Goal: Task Accomplishment & Management: Manage account settings

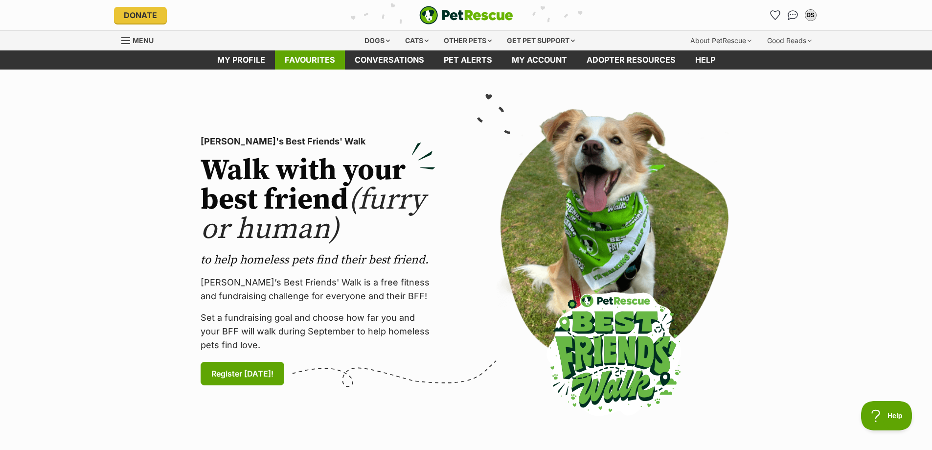
click at [313, 59] on link "Favourites" at bounding box center [310, 59] width 70 height 19
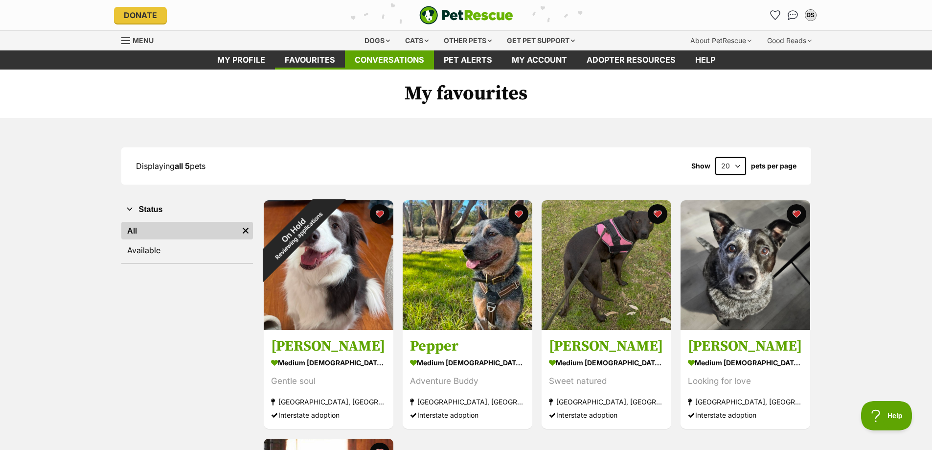
click at [385, 64] on link "Conversations" at bounding box center [389, 59] width 89 height 19
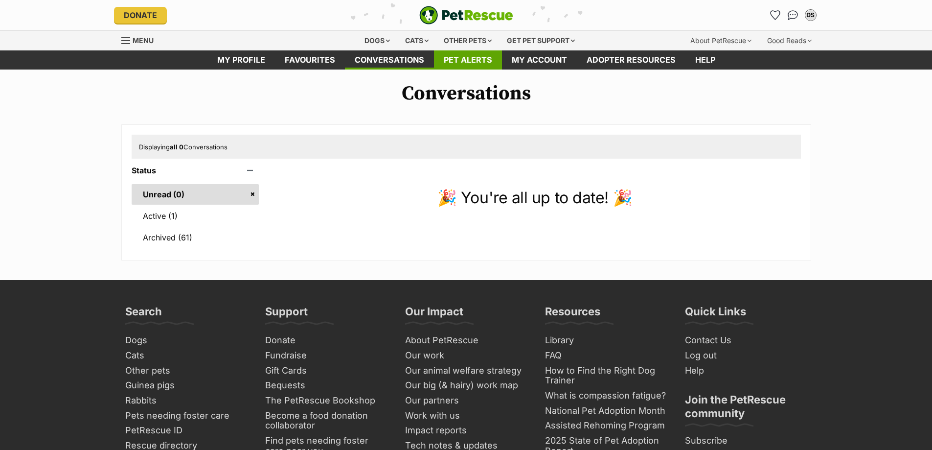
click at [460, 55] on link "Pet alerts" at bounding box center [468, 59] width 68 height 19
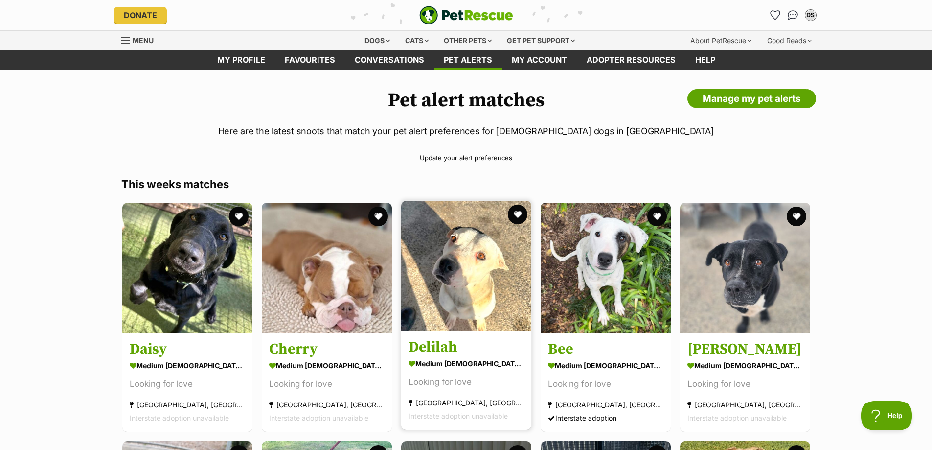
click at [473, 281] on img at bounding box center [466, 266] width 130 height 130
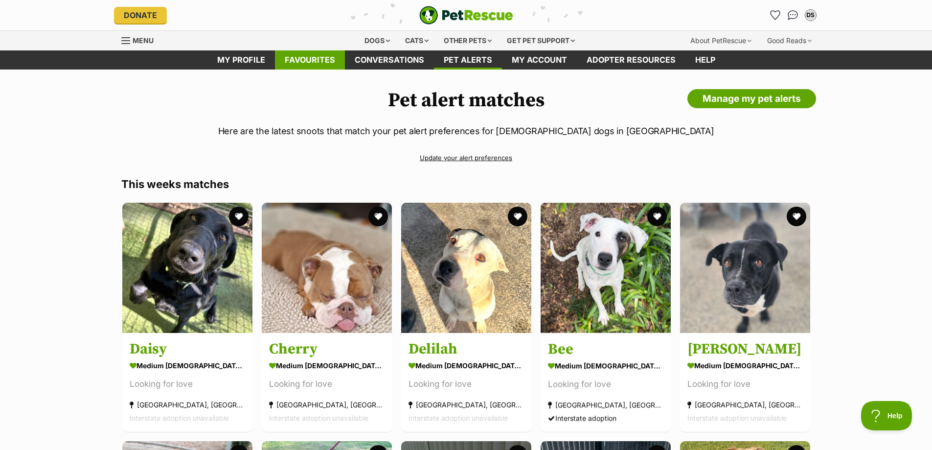
click at [335, 59] on link "Favourites" at bounding box center [310, 59] width 70 height 19
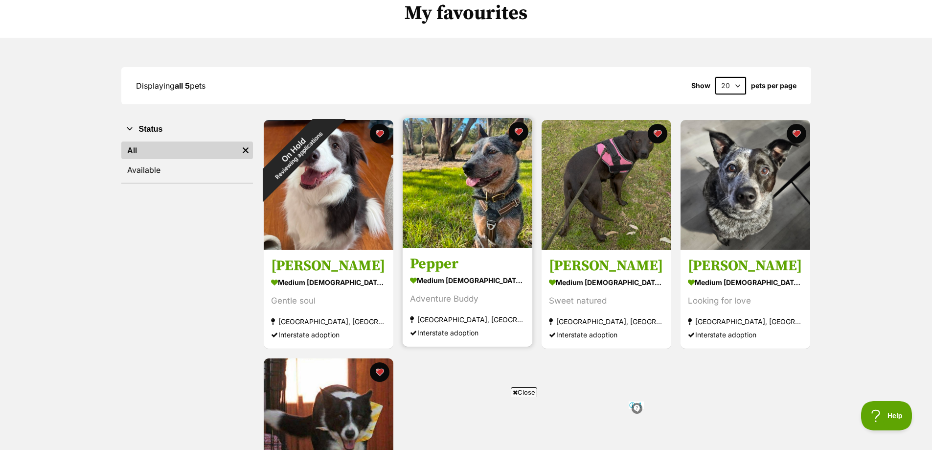
scroll to position [98, 0]
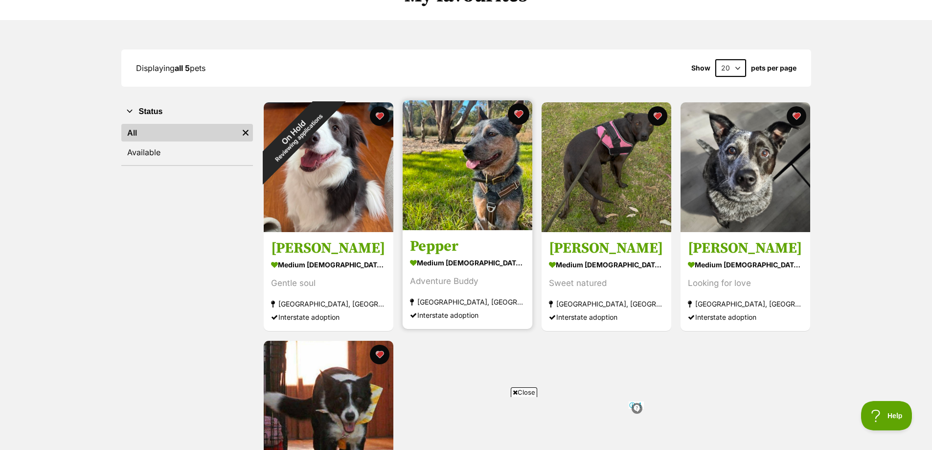
click at [519, 115] on button "favourite" at bounding box center [519, 114] width 22 height 22
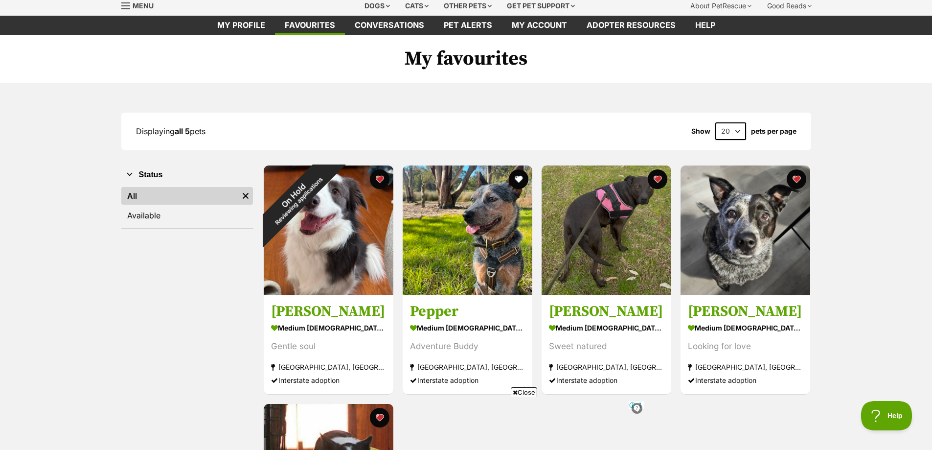
scroll to position [0, 0]
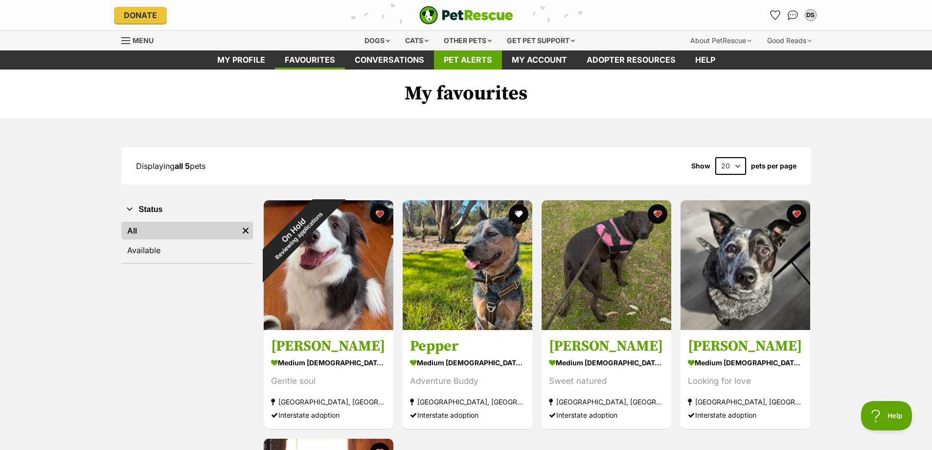
click at [477, 56] on link "Pet alerts" at bounding box center [468, 59] width 68 height 19
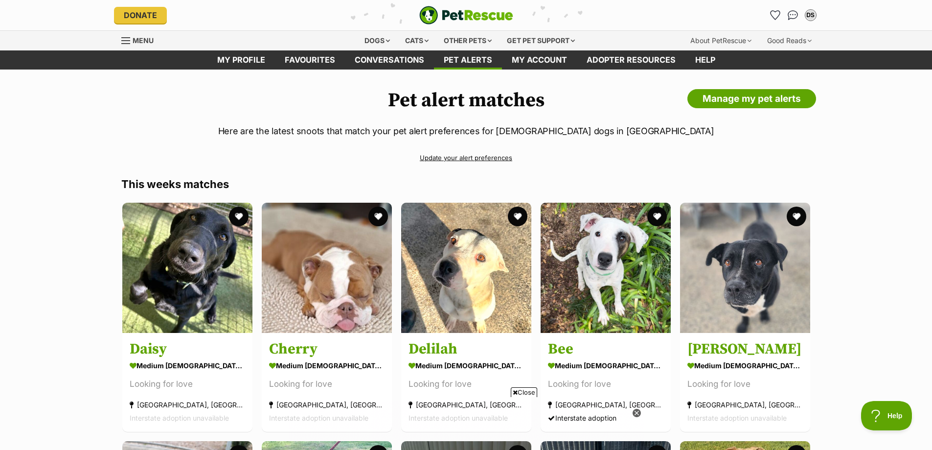
scroll to position [32, 0]
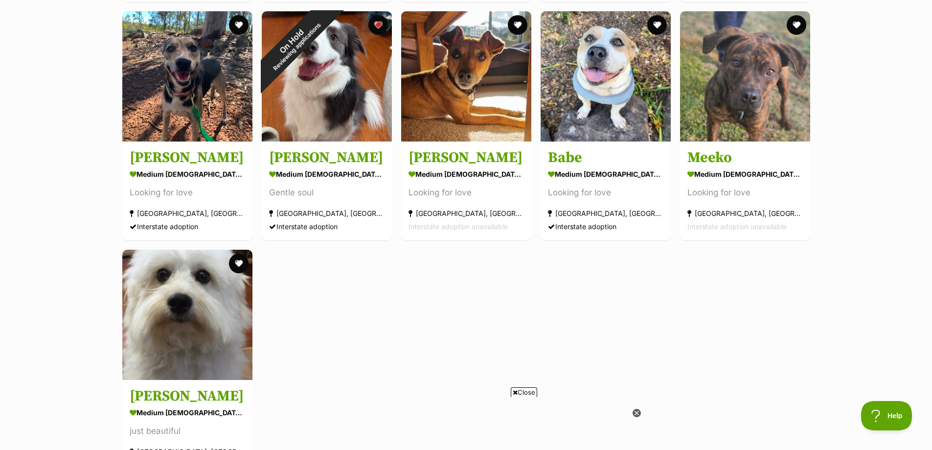
scroll to position [983, 0]
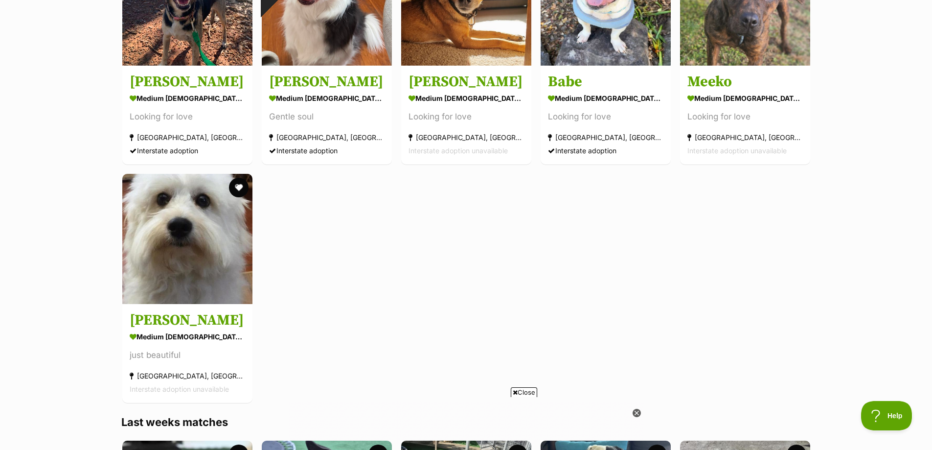
click at [929, 259] on div "Pet alert matches Manage my pet alerts Here are the latest snoots that match yo…" at bounding box center [466, 202] width 932 height 2192
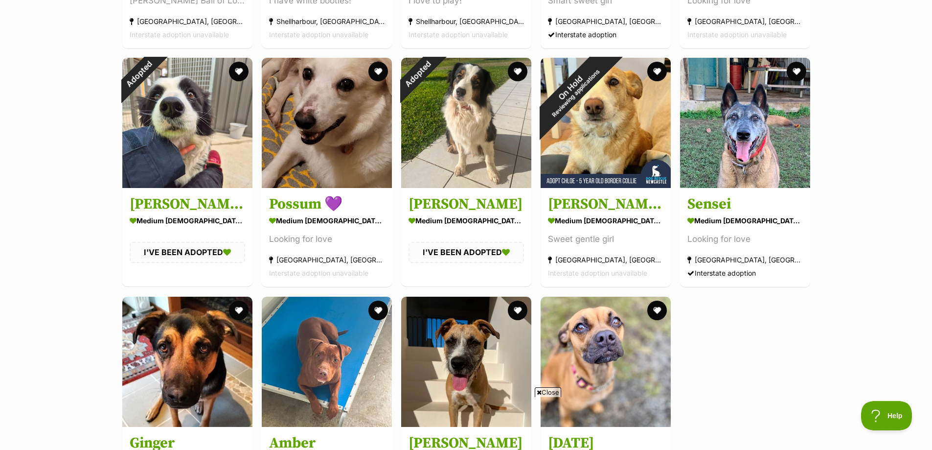
scroll to position [1579, 0]
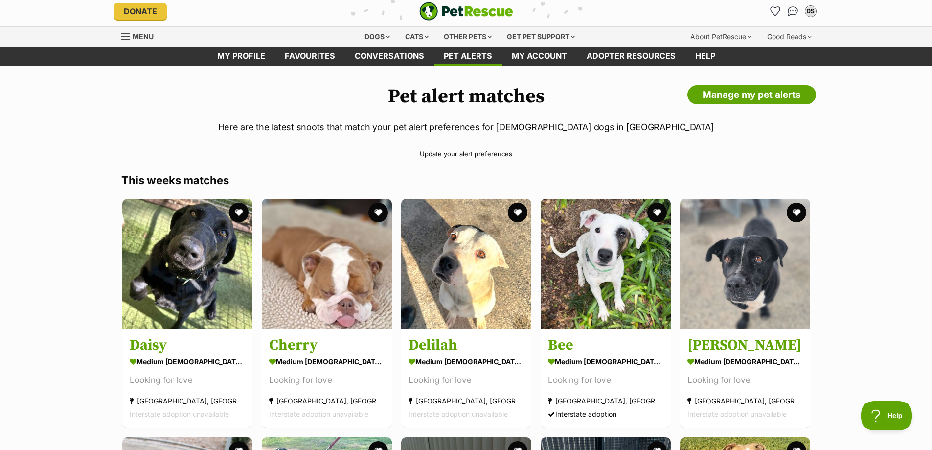
scroll to position [0, 0]
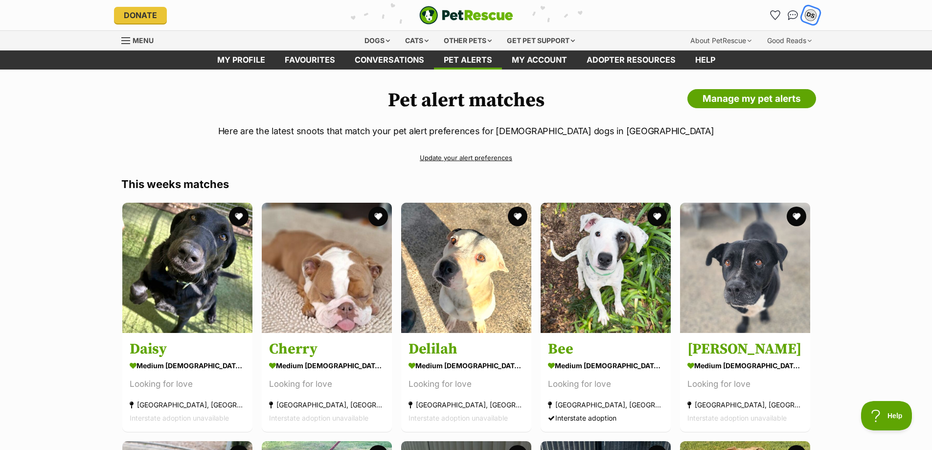
click at [811, 15] on div "DS" at bounding box center [811, 15] width 13 height 13
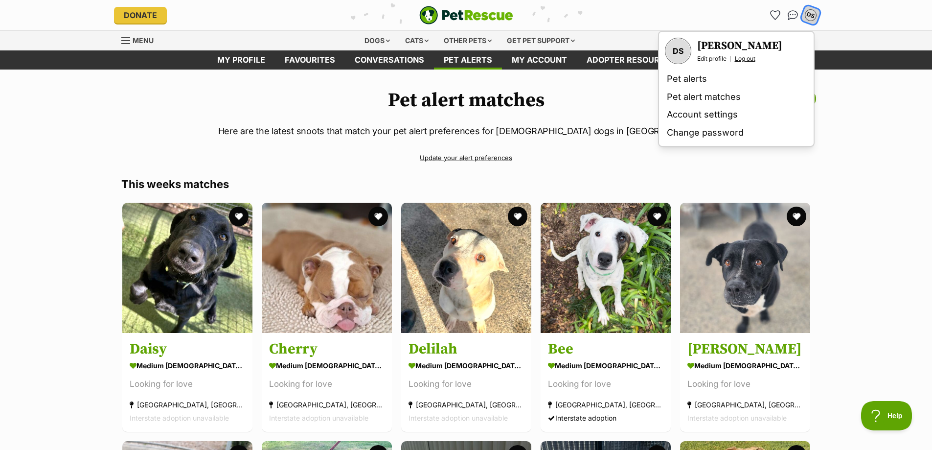
click at [751, 56] on link "Log out" at bounding box center [745, 59] width 21 height 8
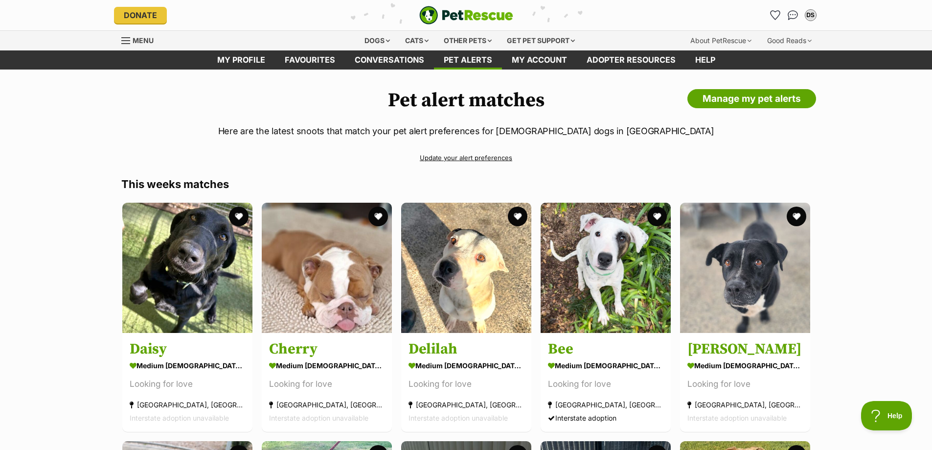
click at [751, 56] on ul "My profile Favourites Conversations Pet alerts My account Adopter resources Help" at bounding box center [466, 59] width 592 height 19
